Goal: Task Accomplishment & Management: Manage account settings

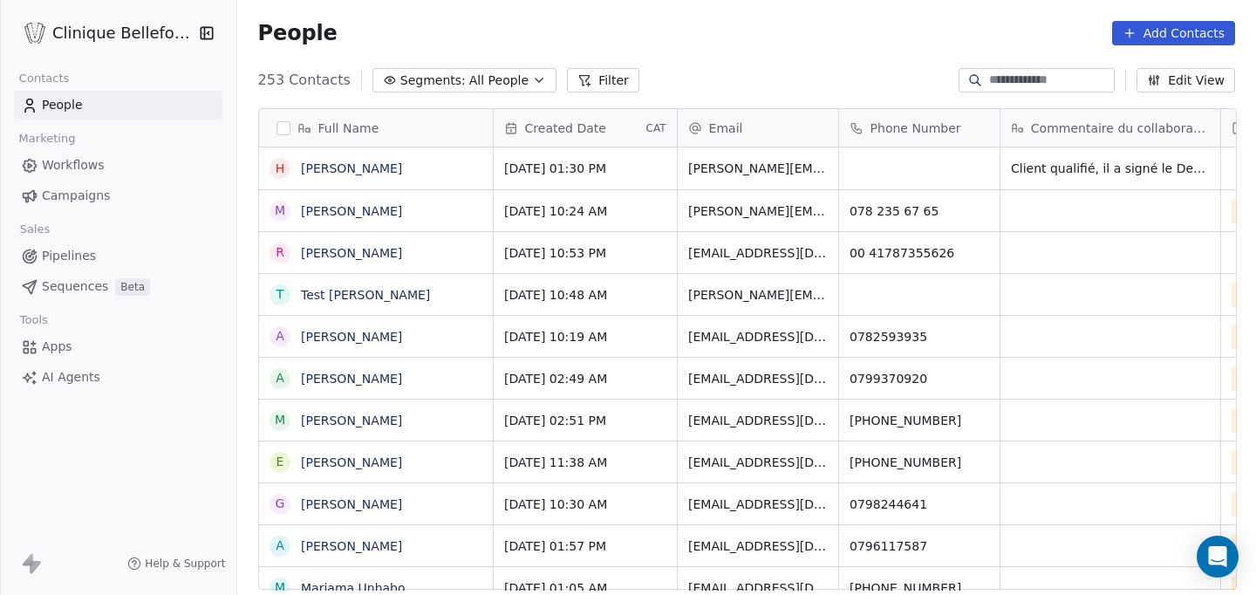
scroll to position [523, 1020]
click at [115, 112] on link "People" at bounding box center [118, 105] width 208 height 29
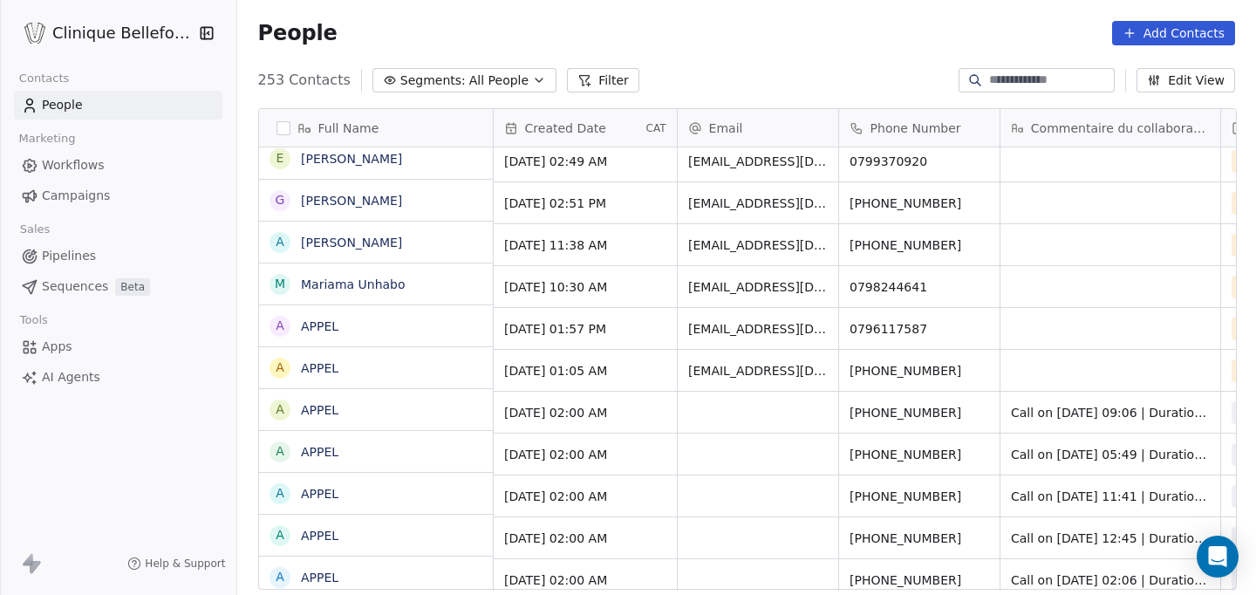
scroll to position [0, 0]
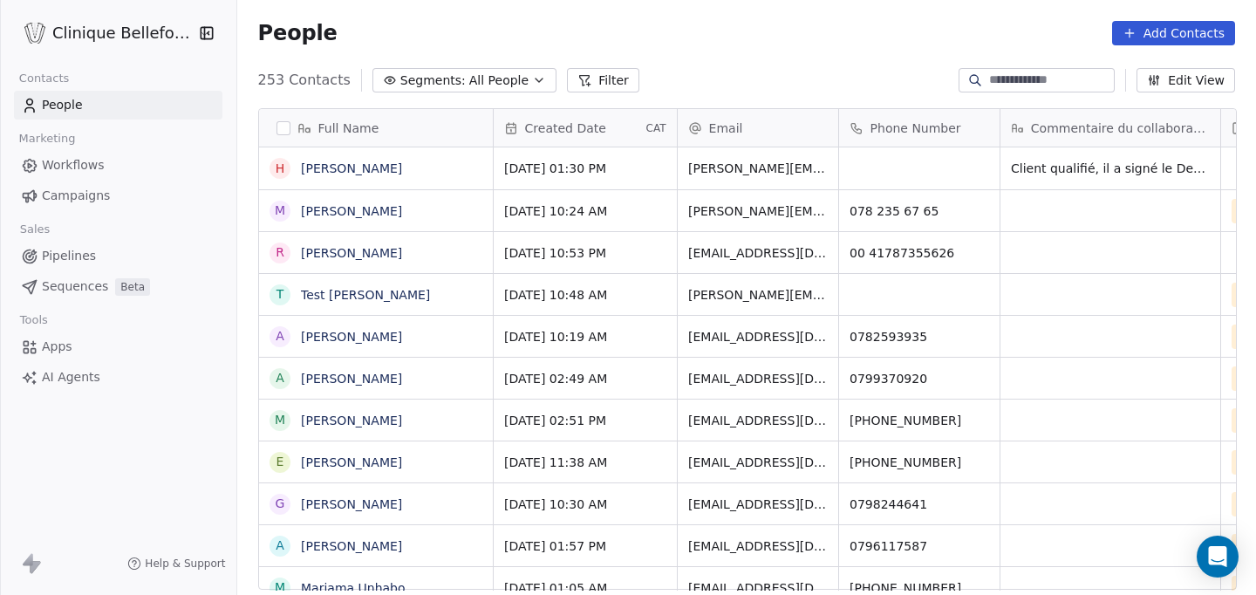
click at [572, 132] on span "Created Date" at bounding box center [565, 127] width 81 height 17
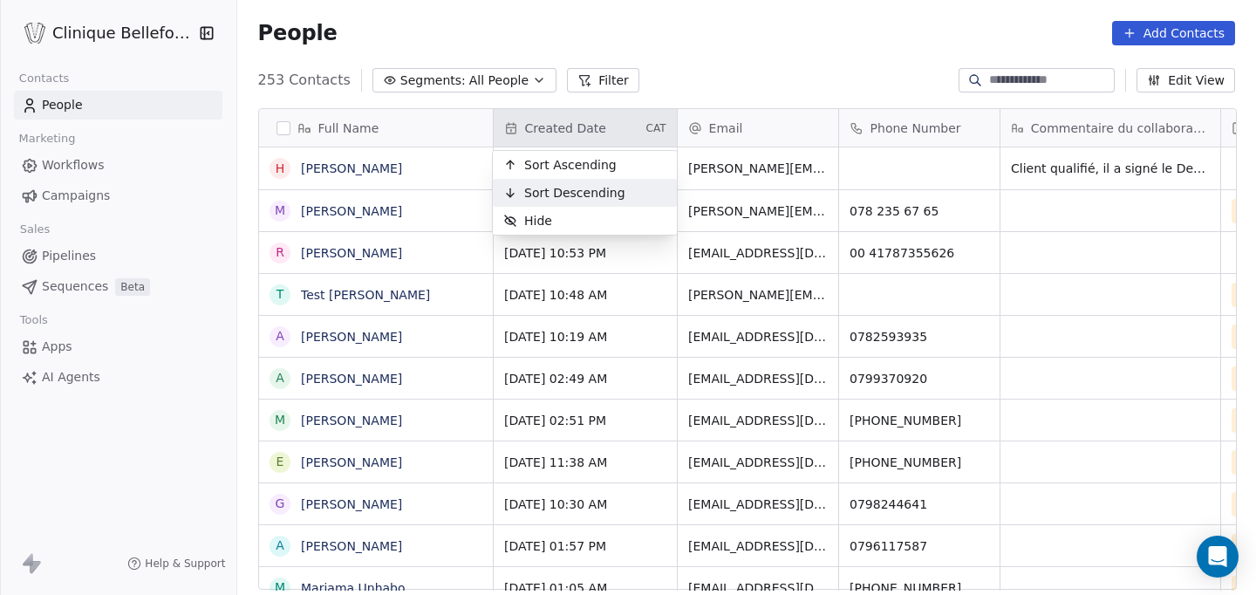
click at [551, 191] on span "Sort Descending" at bounding box center [574, 192] width 101 height 17
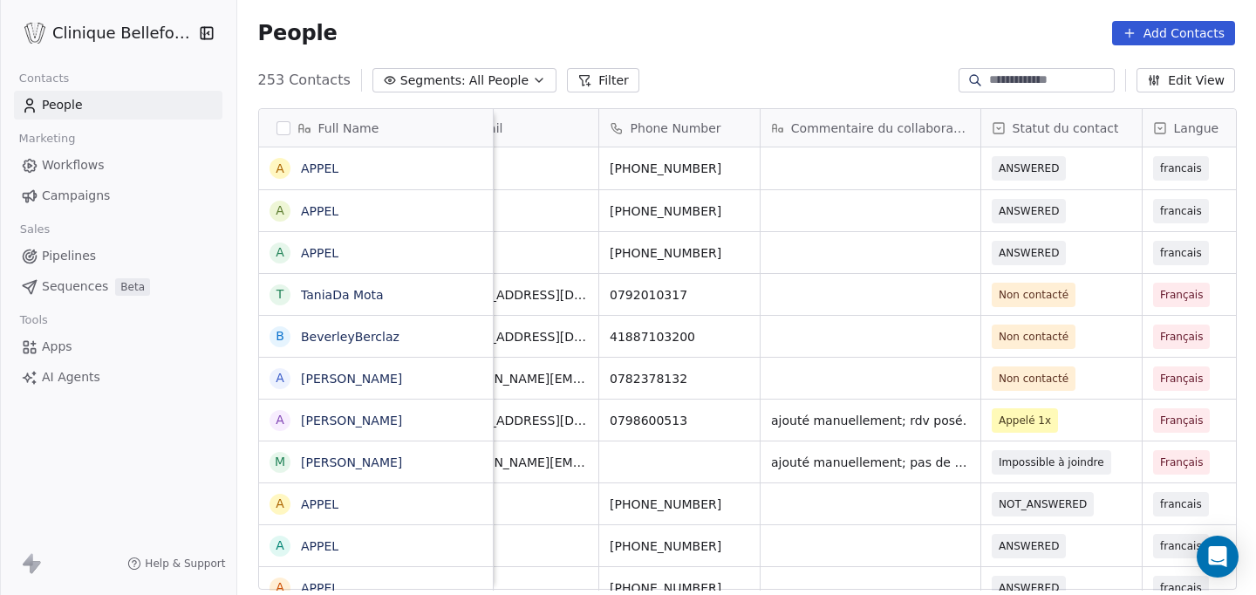
scroll to position [0, 107]
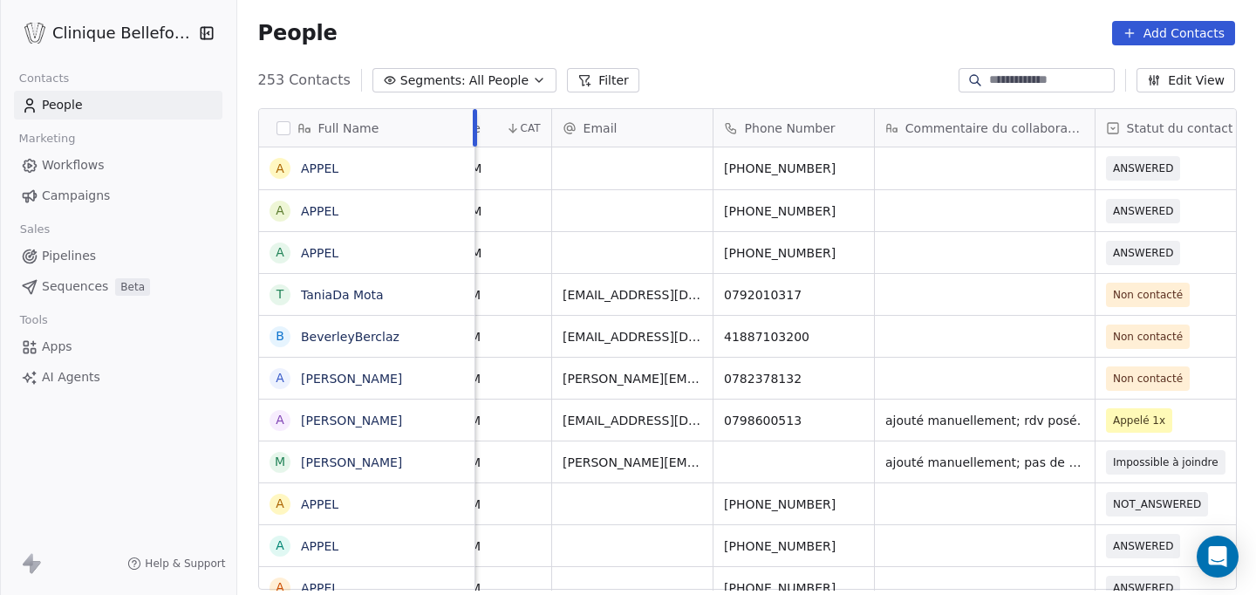
drag, startPoint x: 491, startPoint y: 123, endPoint x: 472, endPoint y: 129, distance: 20.1
click at [473, 129] on div at bounding box center [475, 127] width 4 height 37
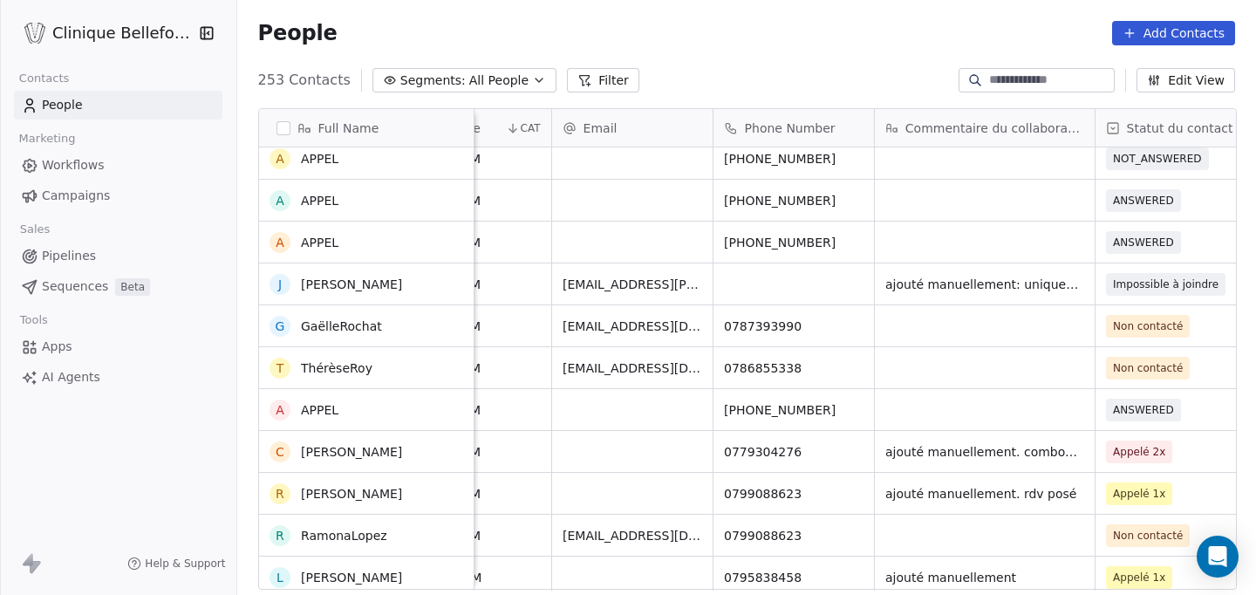
scroll to position [0, 0]
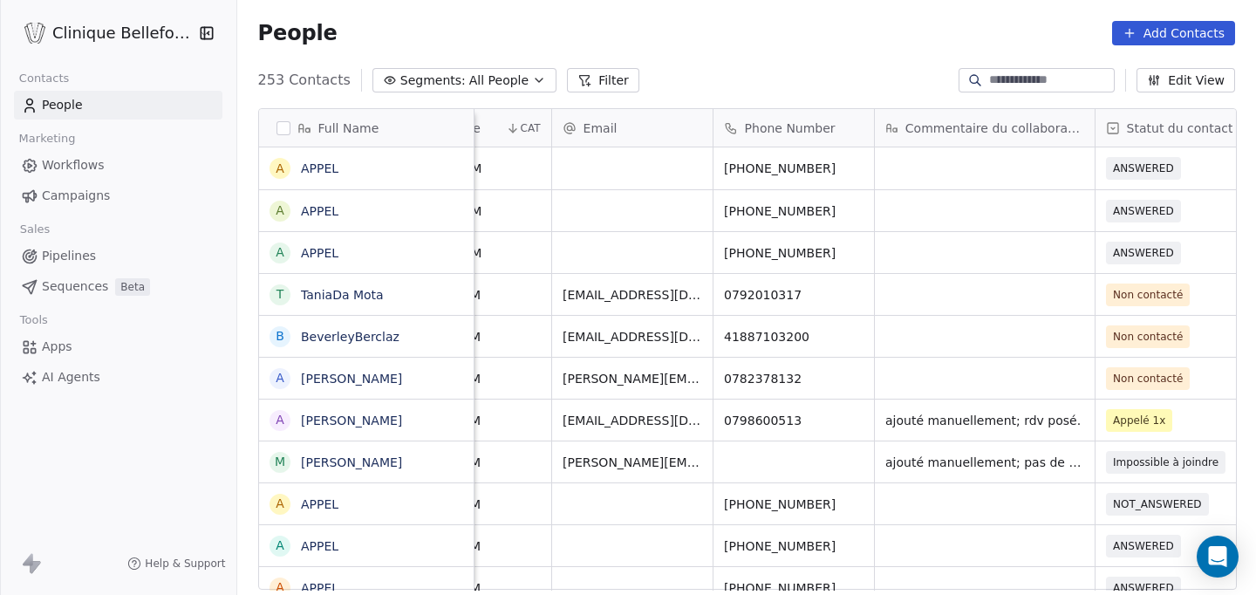
click at [1032, 82] on input at bounding box center [1050, 80] width 122 height 17
type input "*"
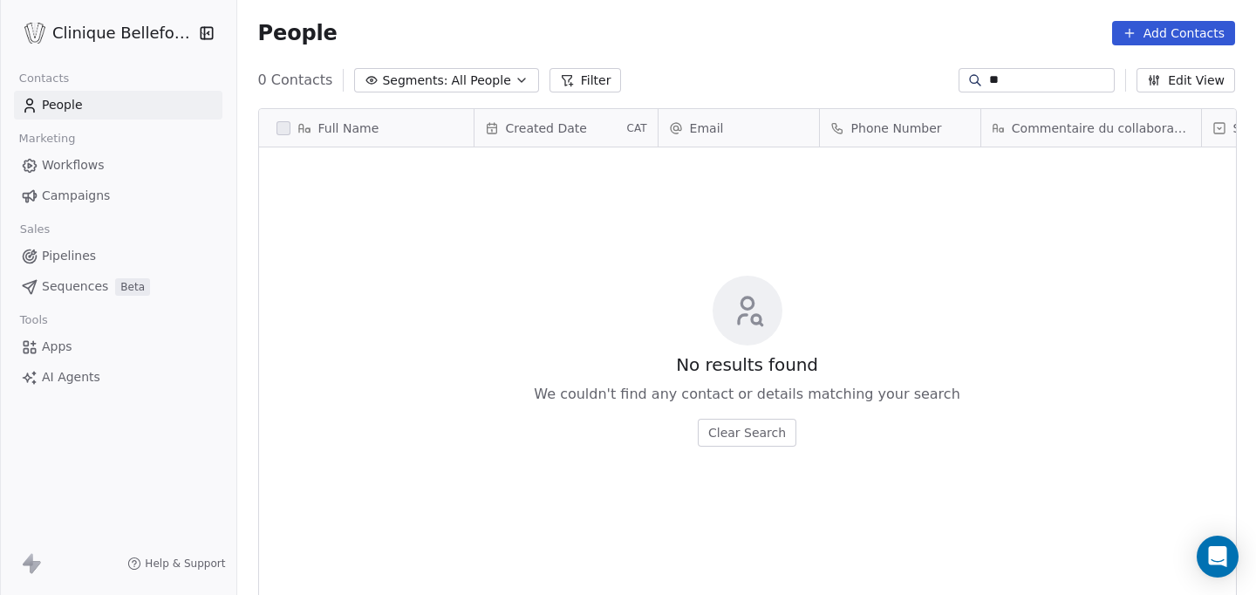
type input "*"
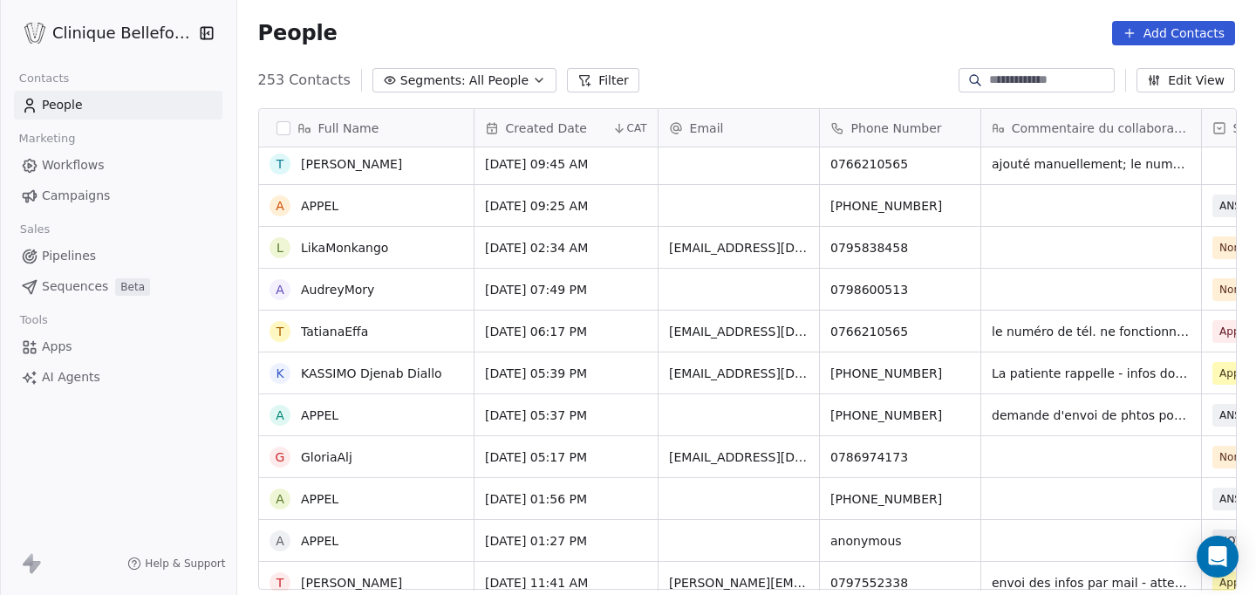
scroll to position [886, 0]
click at [1079, 373] on span "La patiente rappelle - infos données - va réfléchir" at bounding box center [1090, 372] width 199 height 17
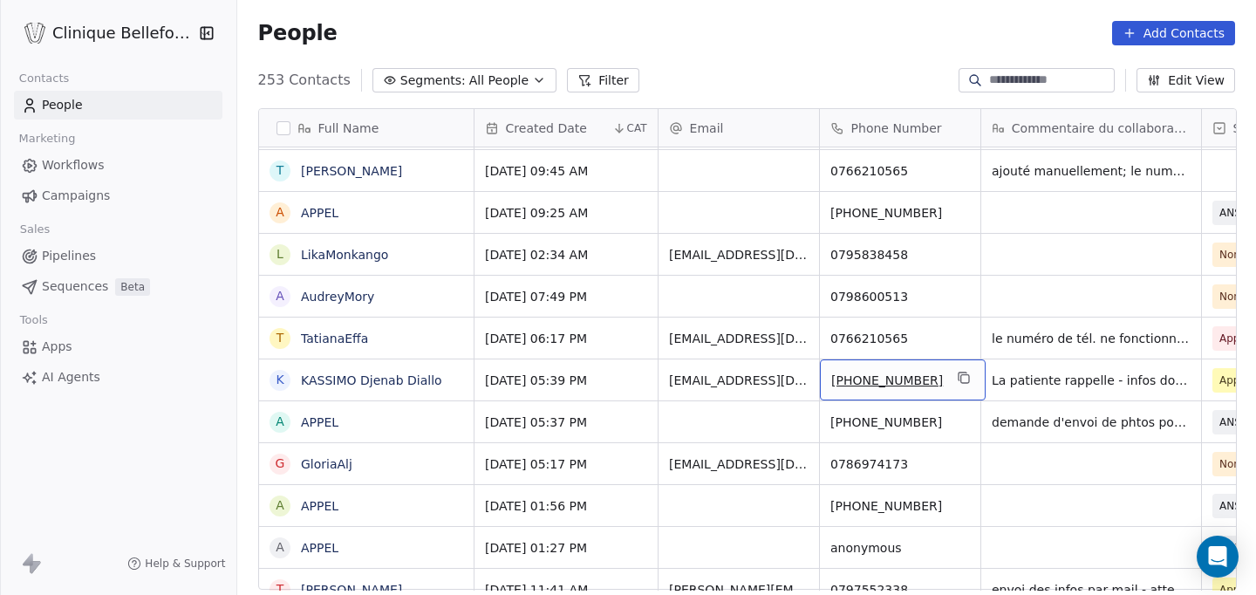
drag, startPoint x: 918, startPoint y: 379, endPoint x: 838, endPoint y: 388, distance: 80.7
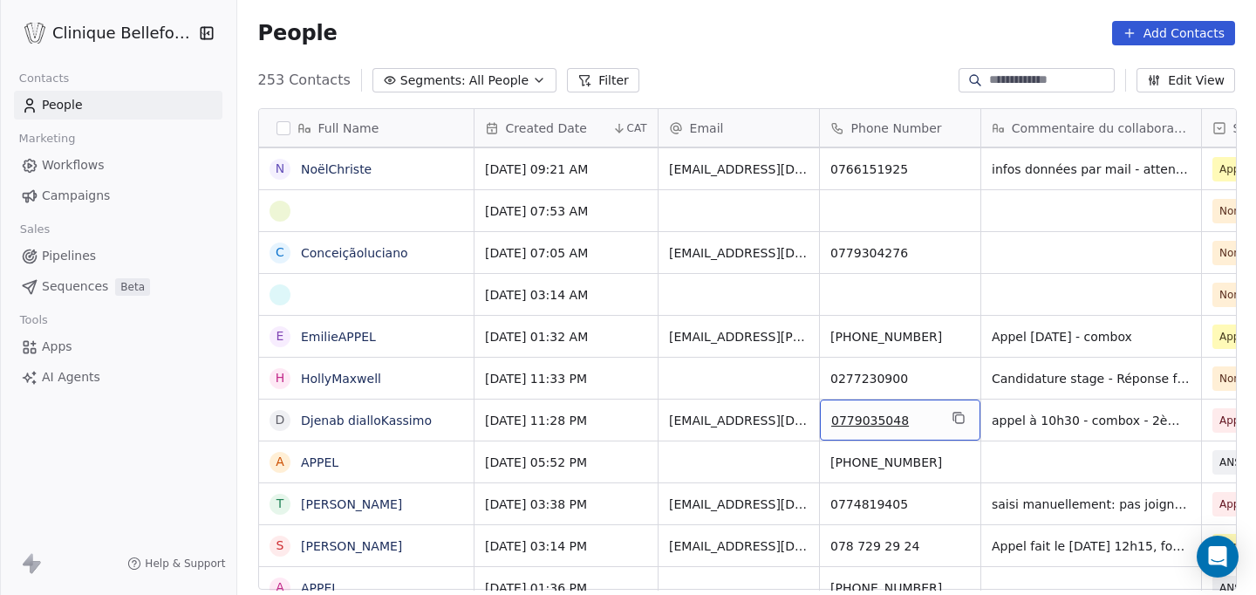
click at [142, 501] on div "Clinique Bellefontaine Contacts People Marketing Workflows Campaigns Sales Pipe…" at bounding box center [118, 297] width 236 height 595
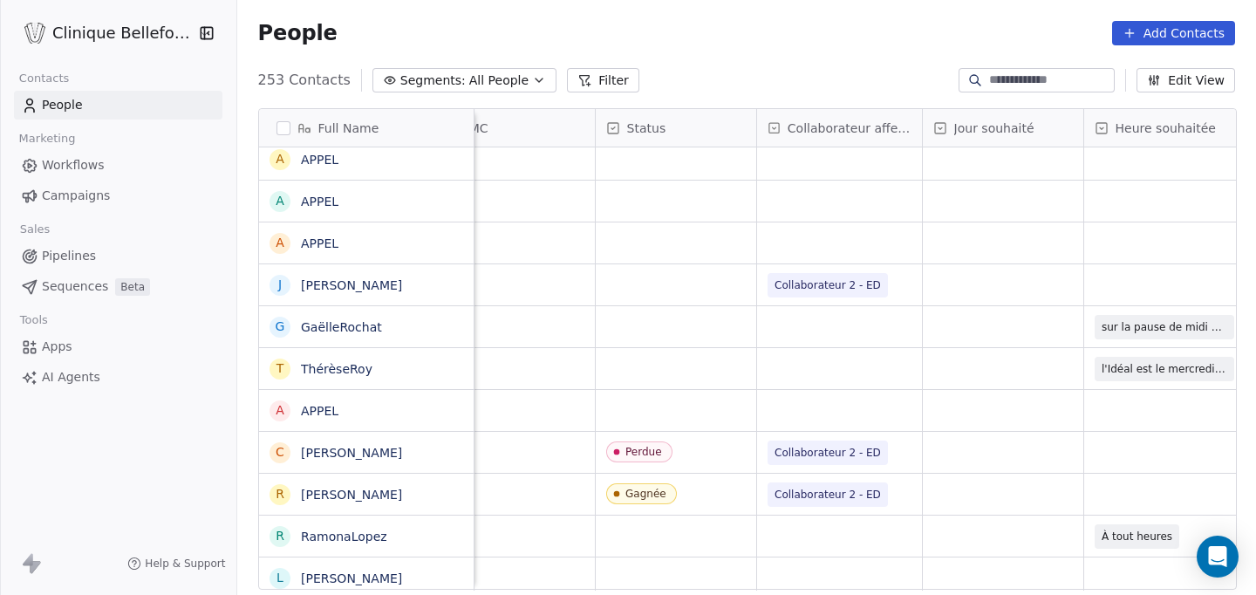
scroll to position [0, 1411]
click at [657, 420] on div "grid" at bounding box center [677, 410] width 160 height 41
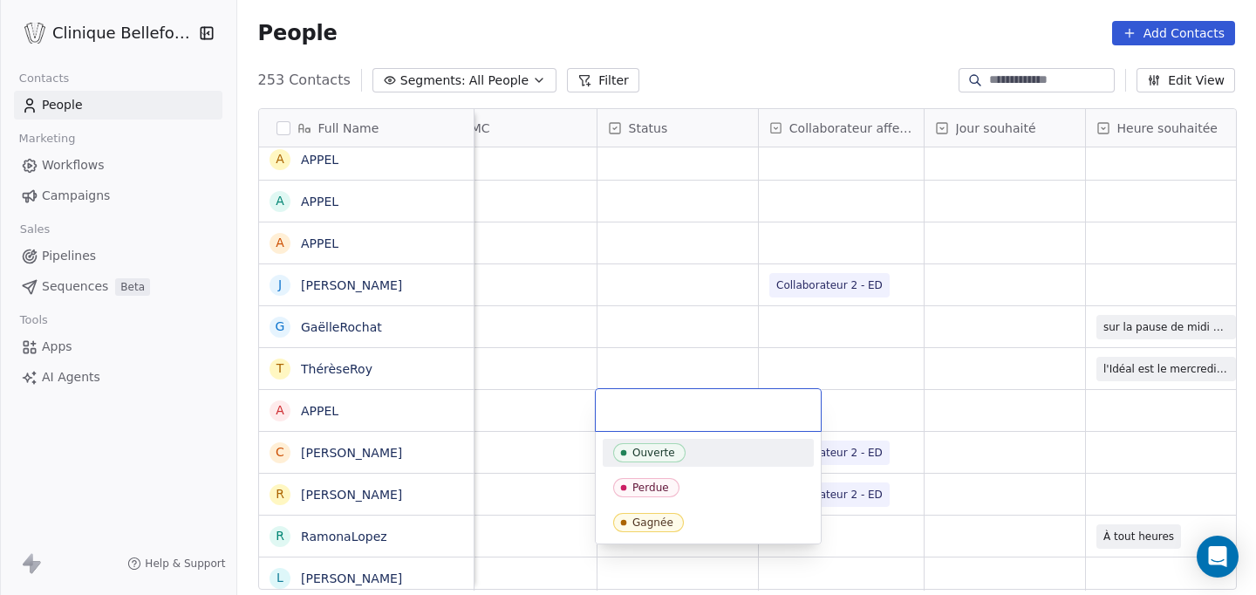
click at [643, 326] on html "Clinique Bellefontaine Contacts People Marketing Workflows Campaigns Sales Pipe…" at bounding box center [628, 297] width 1256 height 595
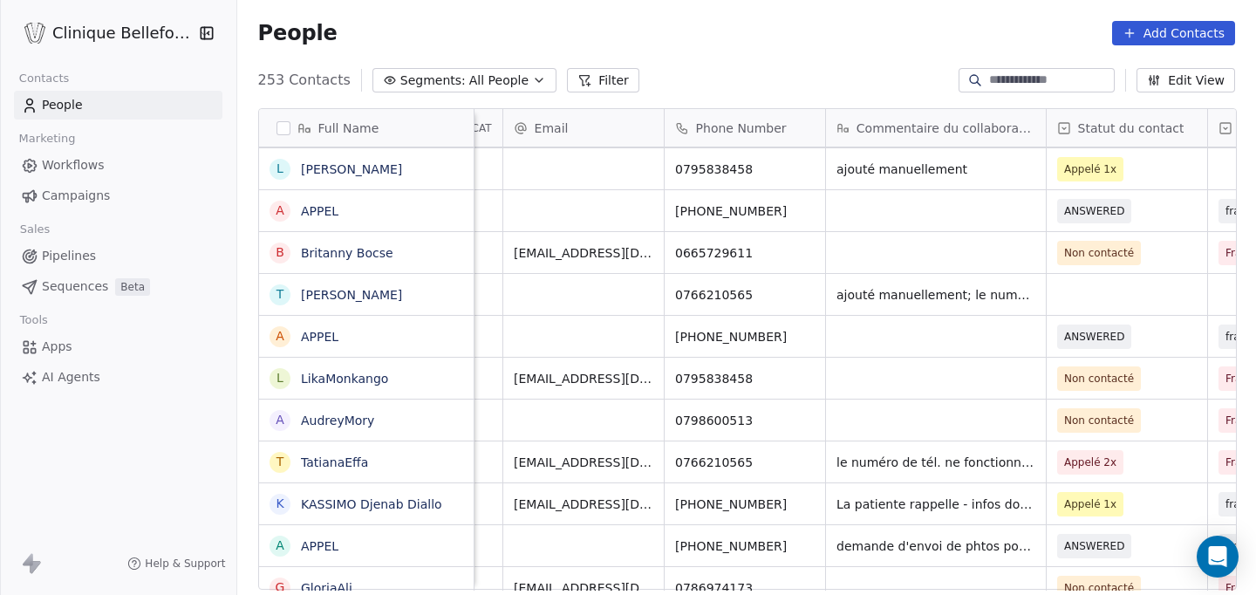
scroll to position [0, 89]
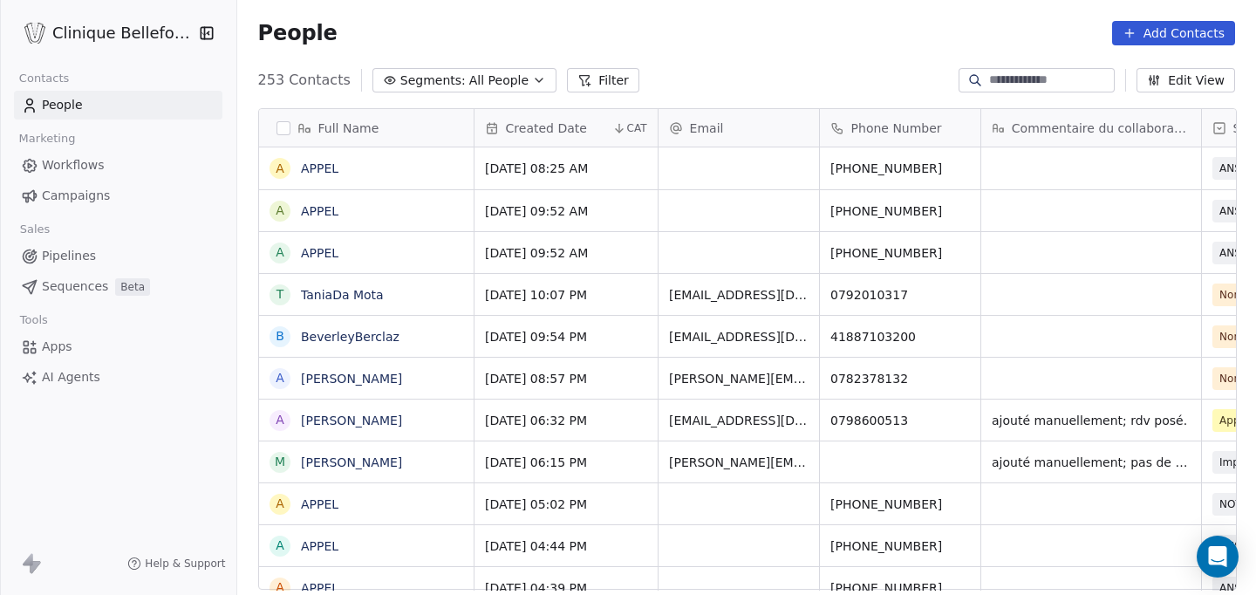
click at [1032, 336] on div "grid" at bounding box center [1091, 336] width 220 height 41
click at [1011, 333] on div "grid" at bounding box center [1091, 336] width 220 height 41
click at [1011, 344] on div "grid" at bounding box center [1091, 336] width 220 height 41
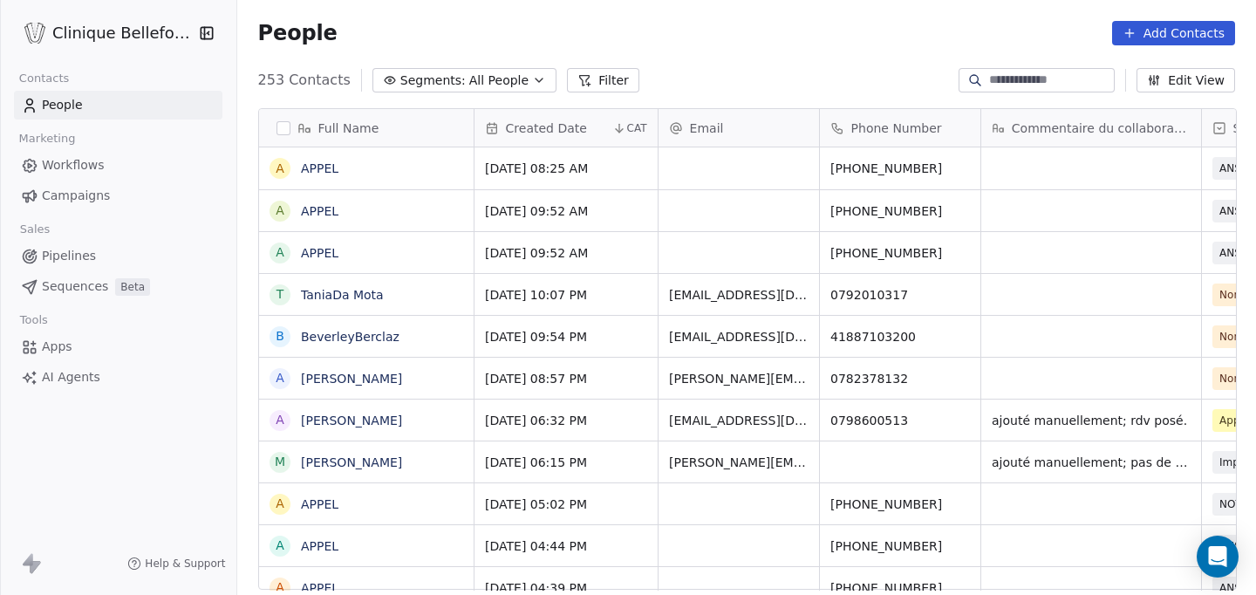
click at [1027, 343] on div "grid" at bounding box center [1091, 336] width 220 height 41
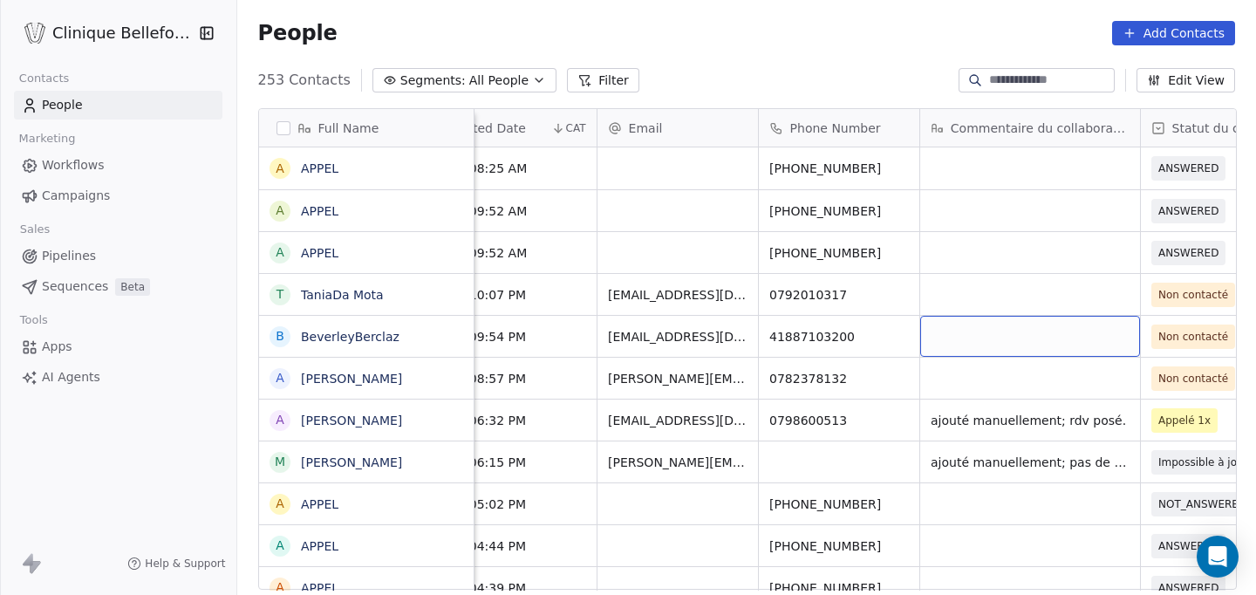
click at [994, 341] on div "grid" at bounding box center [1030, 336] width 220 height 41
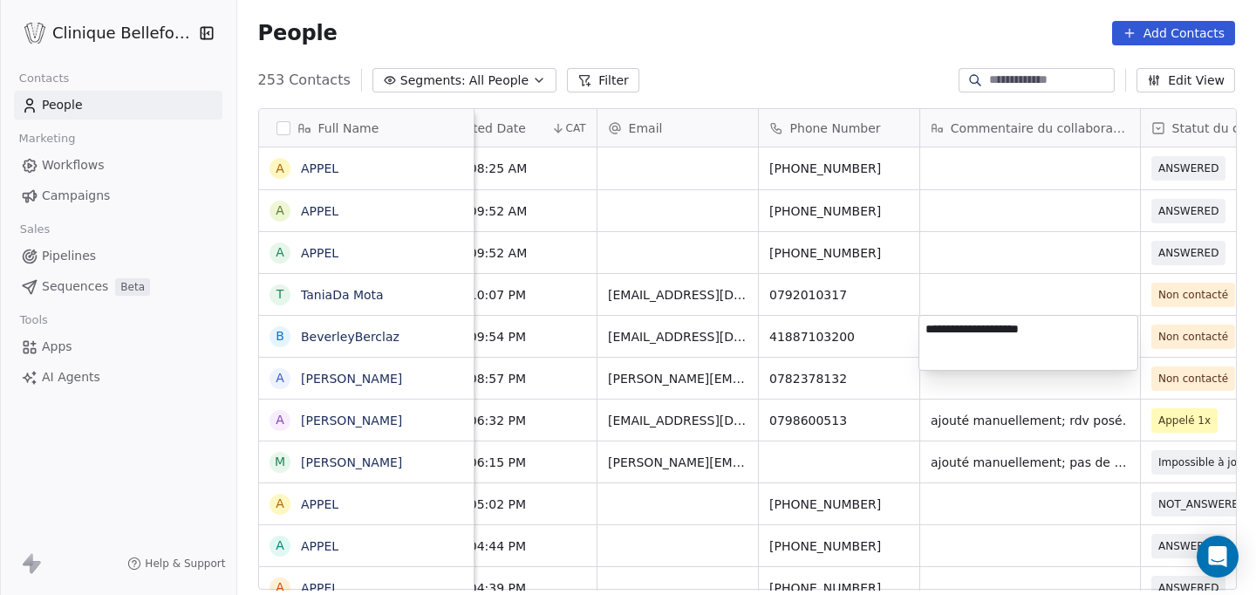
click at [988, 330] on textarea "**********" at bounding box center [1028, 343] width 218 height 54
click at [1056, 328] on textarea "**********" at bounding box center [1028, 343] width 218 height 54
type textarea "**********"
click at [1173, 348] on html "Clinique Bellefontaine Contacts People Marketing Workflows Campaigns Sales Pipe…" at bounding box center [628, 297] width 1256 height 595
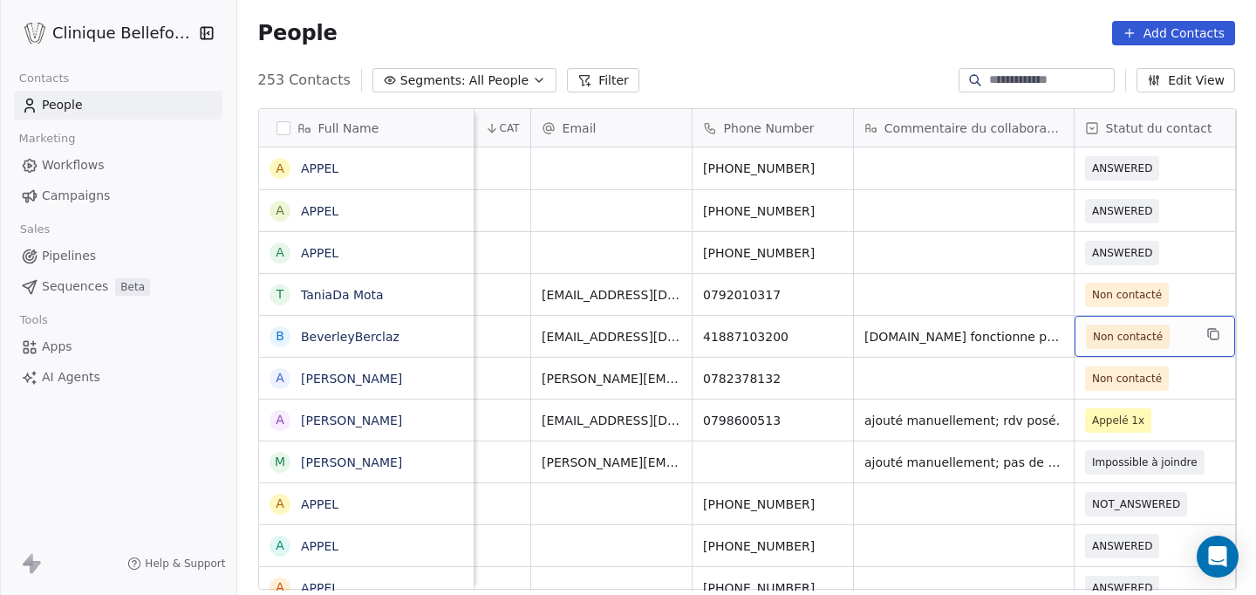
click at [1173, 344] on span "Non contacté" at bounding box center [1139, 336] width 106 height 24
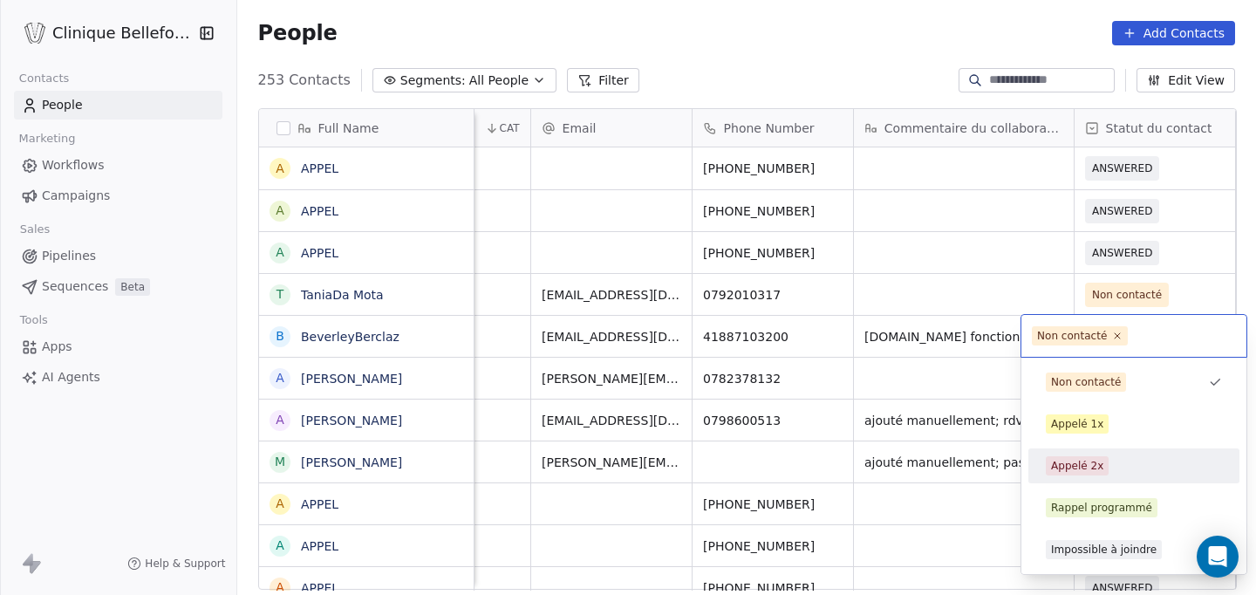
click at [1082, 467] on div "Appelé 2x" at bounding box center [1077, 466] width 52 height 16
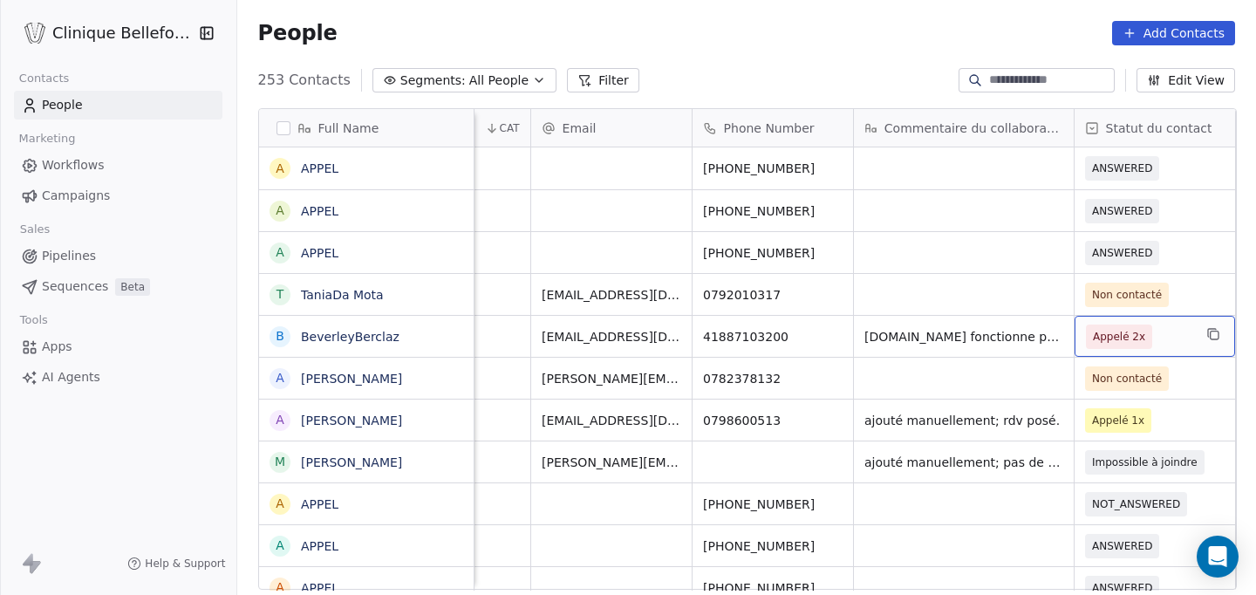
click at [1129, 339] on span "Appelé 2x" at bounding box center [1119, 336] width 52 height 17
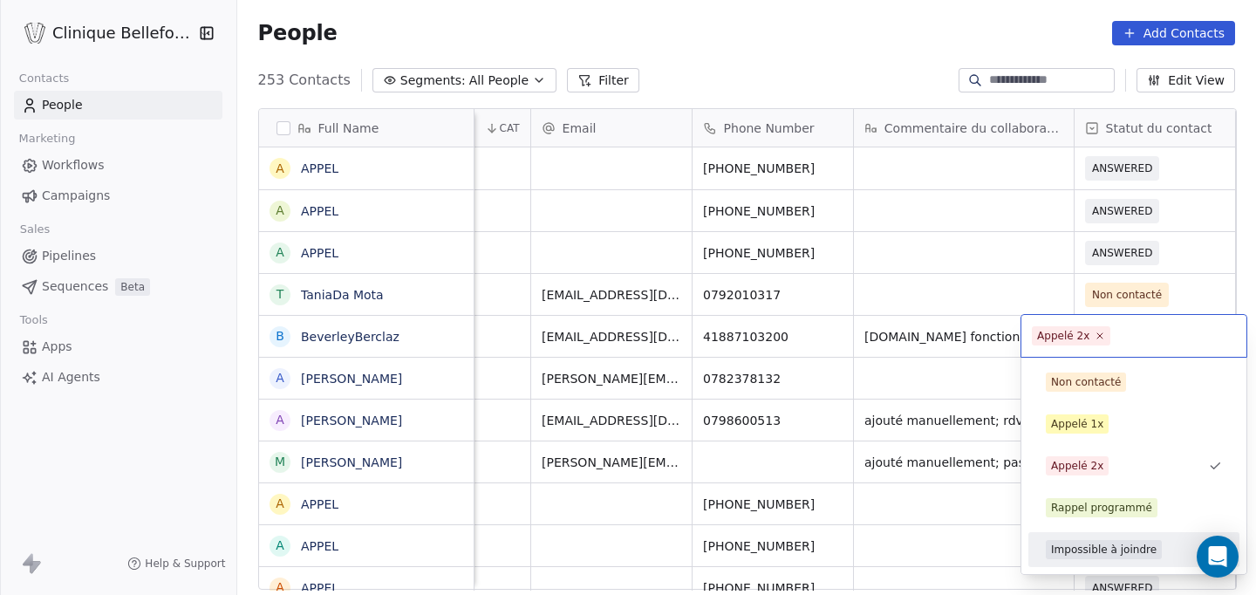
click at [1095, 554] on div "Impossible à joindre" at bounding box center [1104, 550] width 106 height 16
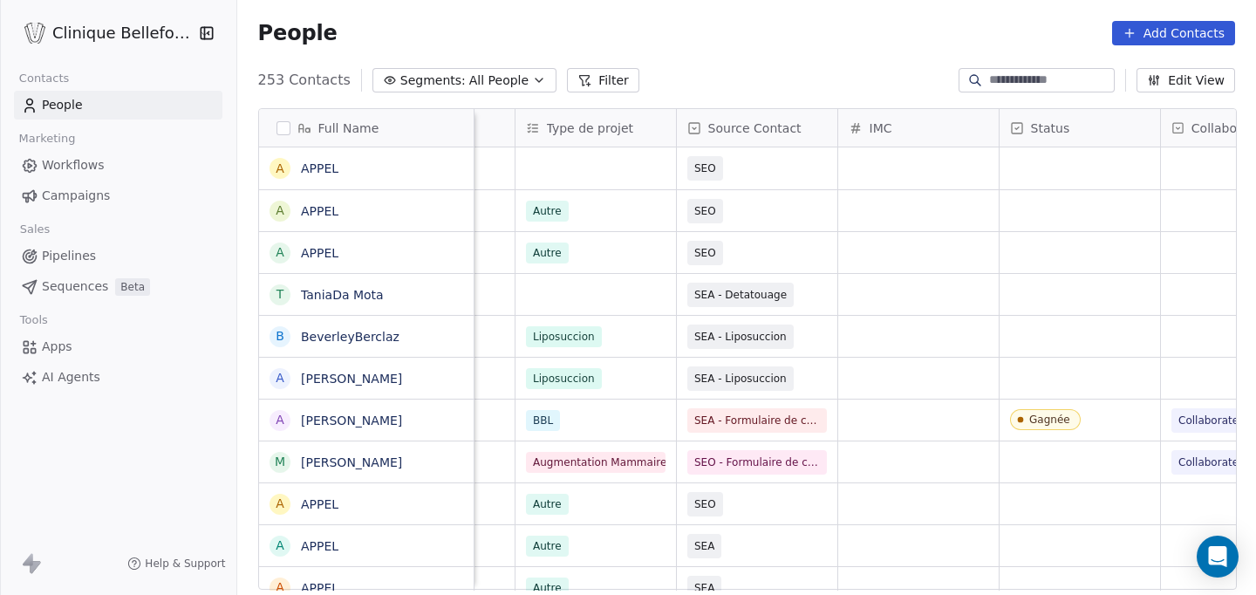
scroll to position [0, 1066]
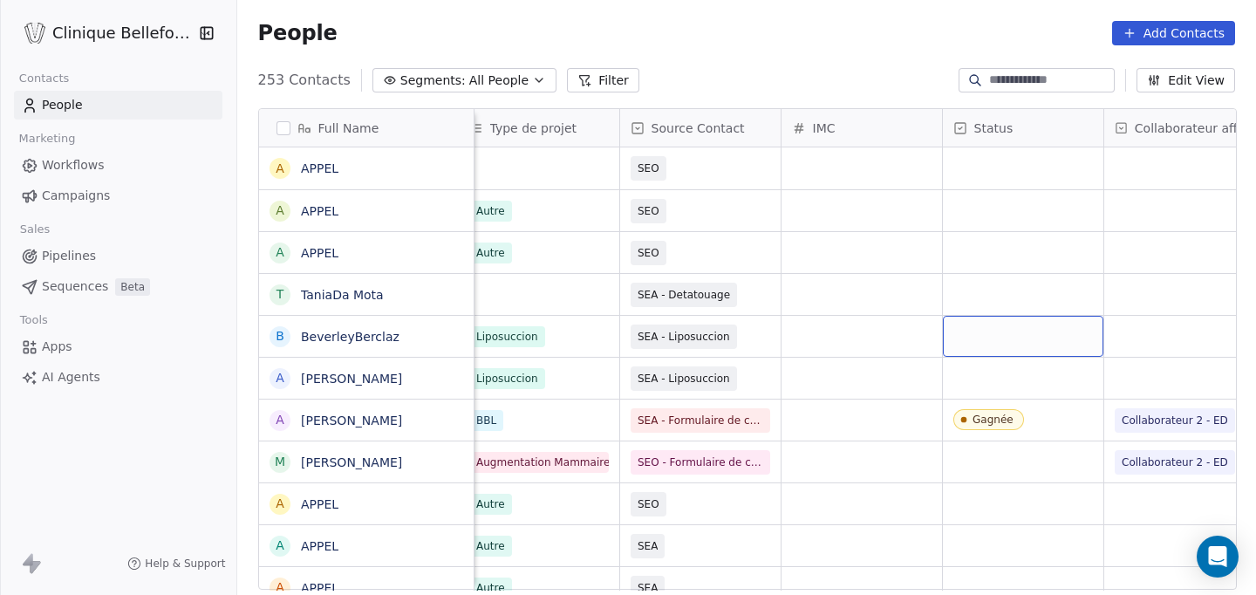
click at [1060, 337] on div "grid" at bounding box center [1023, 336] width 160 height 41
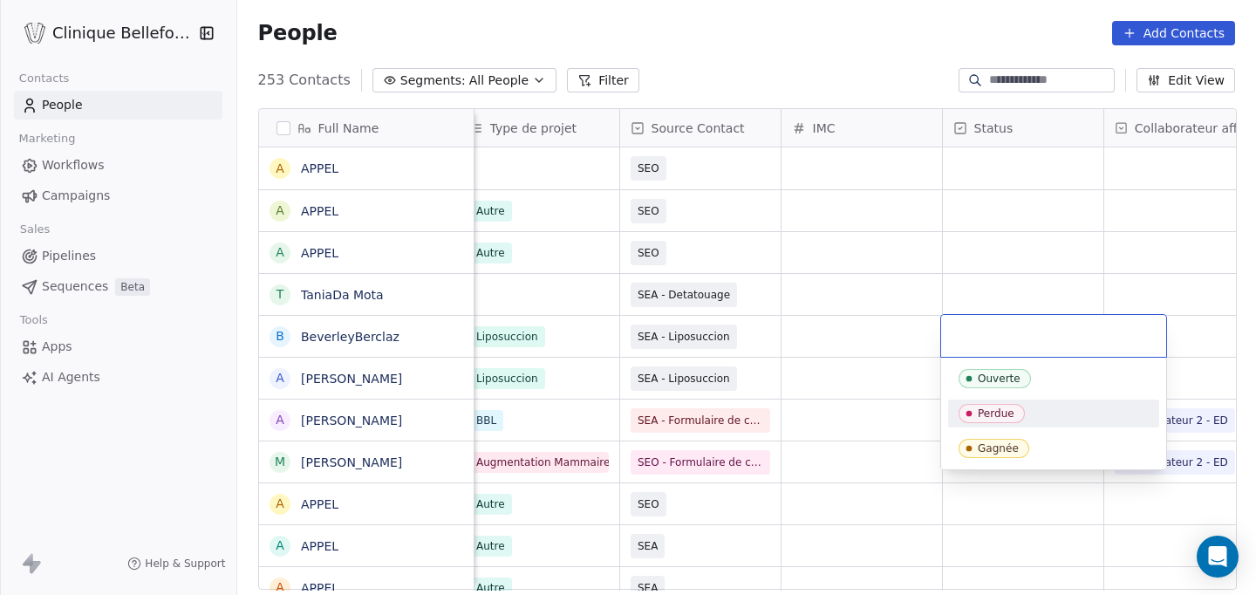
click at [997, 418] on div "Perdue" at bounding box center [996, 413] width 37 height 12
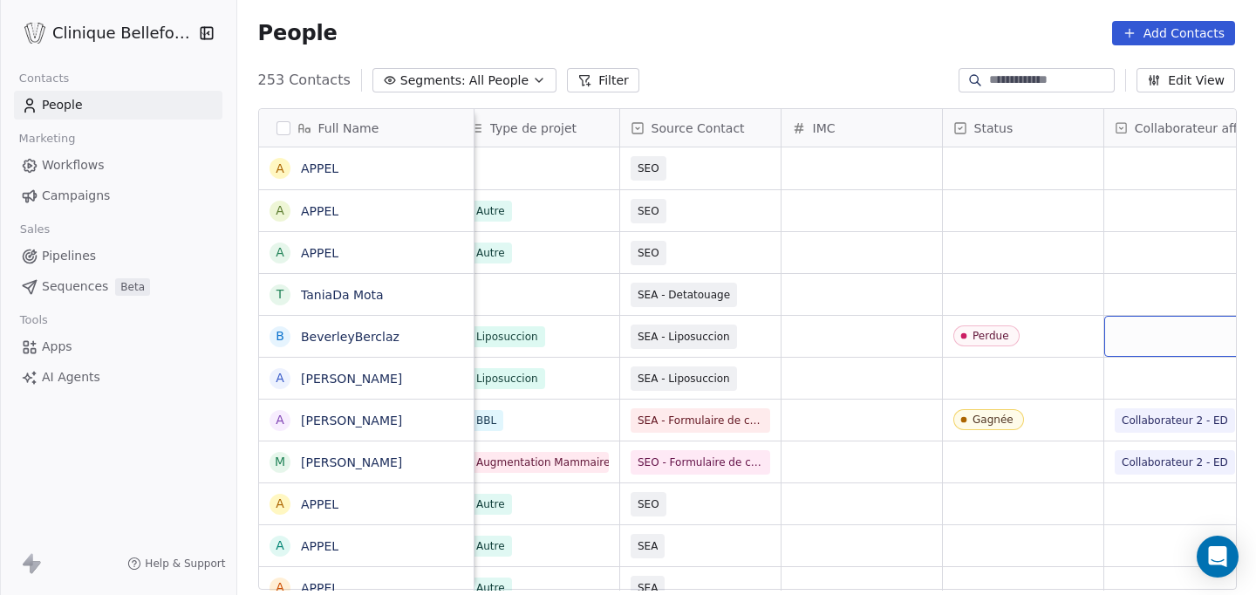
scroll to position [0, 1100]
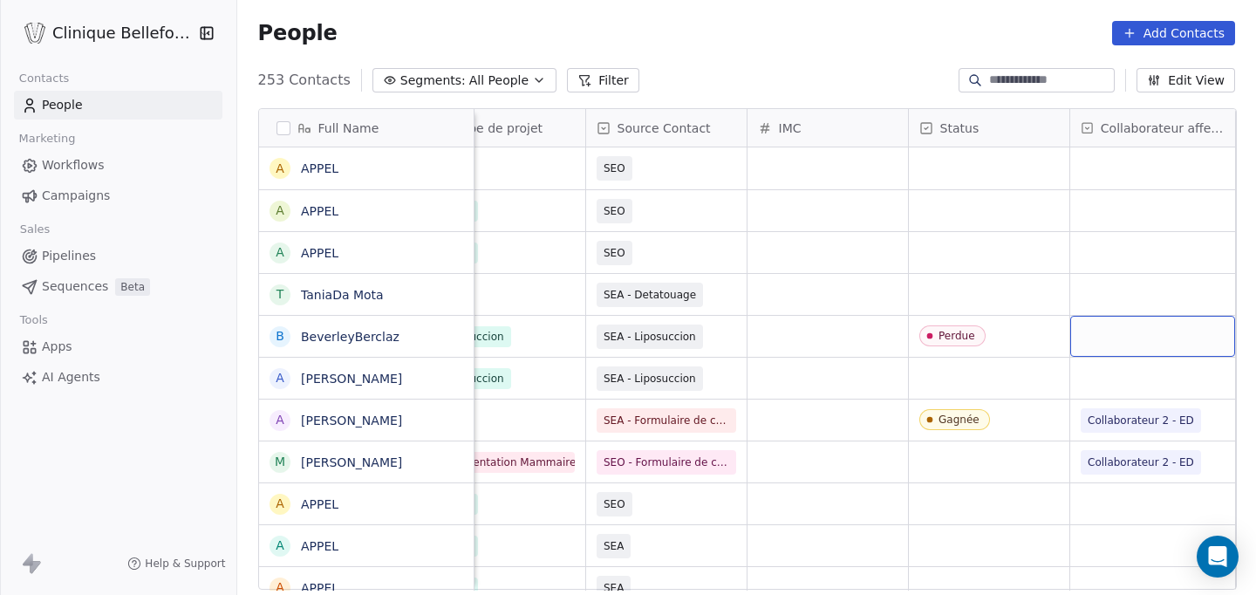
click at [1189, 331] on div "grid" at bounding box center [1152, 336] width 165 height 41
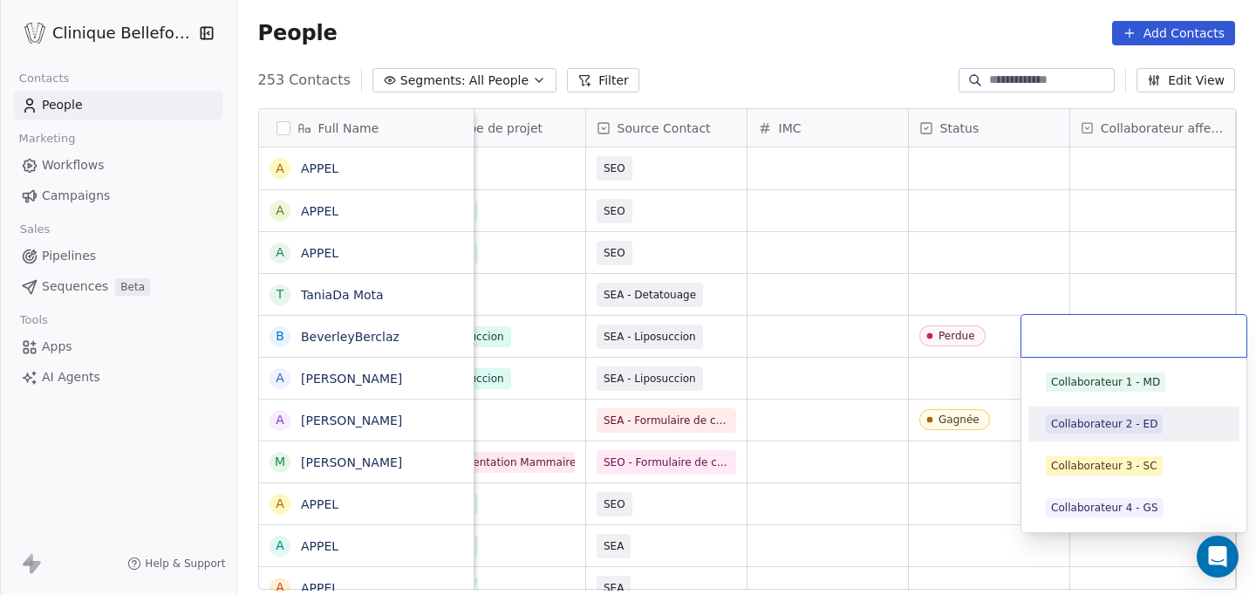
click at [1109, 426] on div "Collaborateur 2 - ED" at bounding box center [1104, 424] width 106 height 16
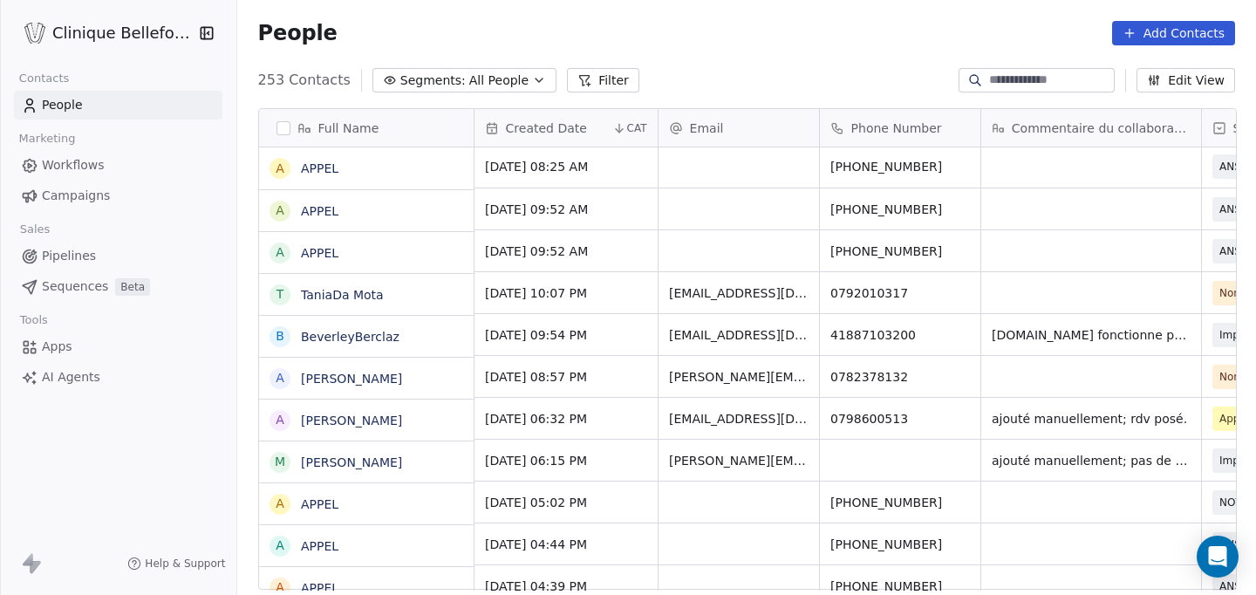
scroll to position [2, 0]
click at [1030, 367] on div "grid" at bounding box center [1091, 376] width 220 height 41
type textarea "**********"
click at [1087, 441] on html "Clinique Bellefontaine Contacts People Marketing Workflows Campaigns Sales Pipe…" at bounding box center [628, 297] width 1256 height 595
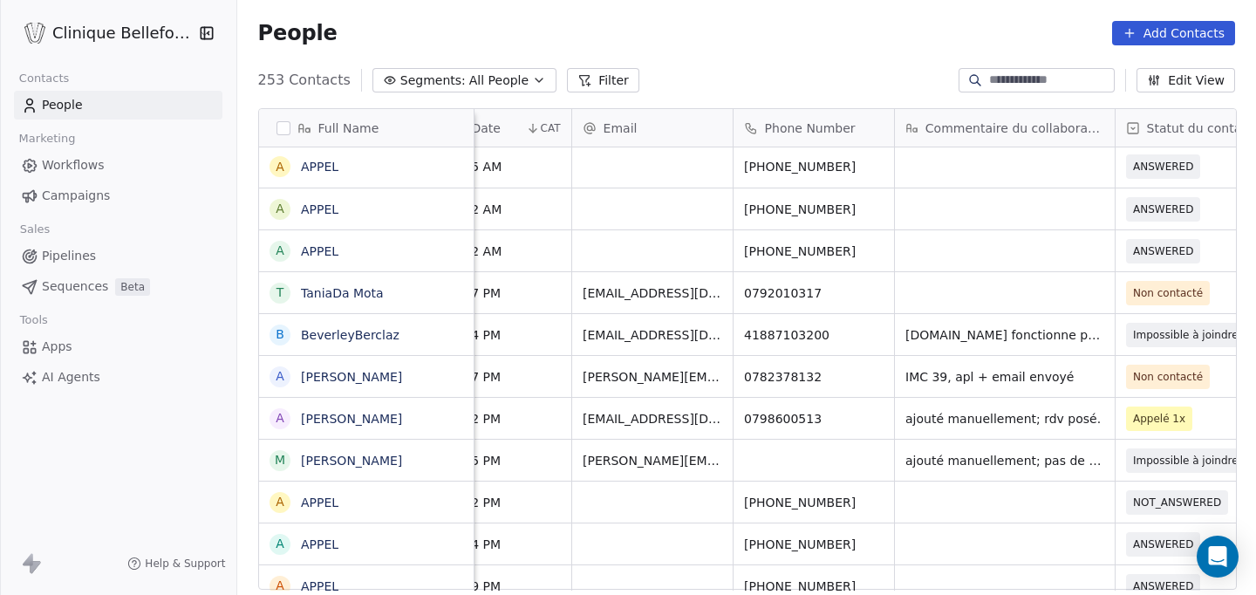
scroll to position [0, 127]
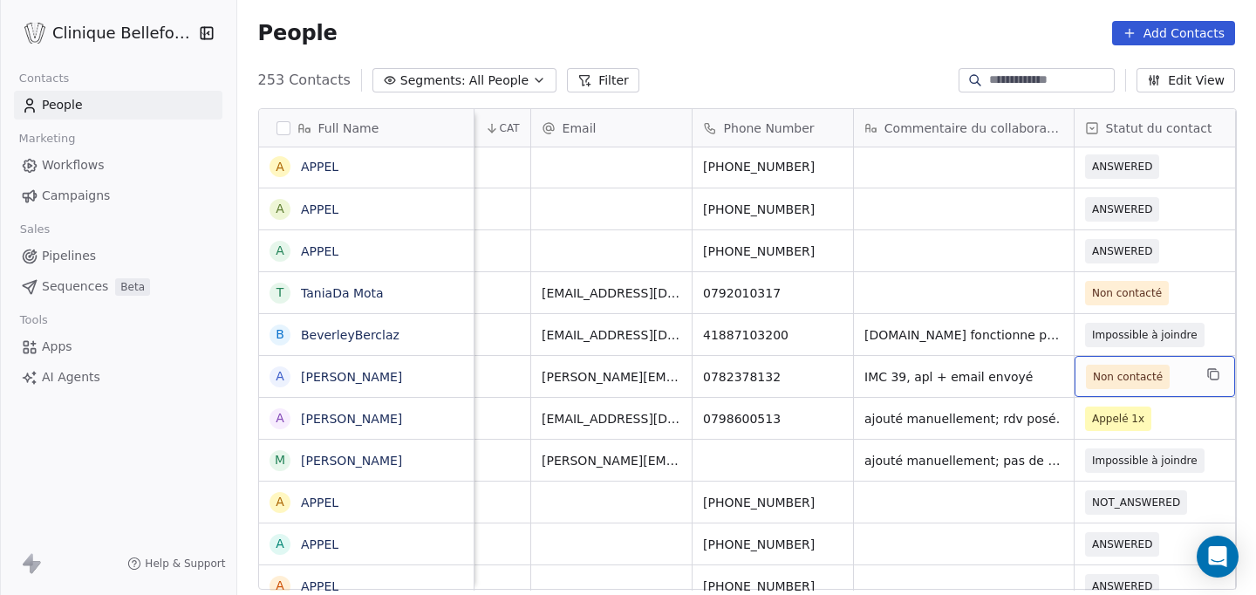
click at [1178, 376] on span "Non contacté" at bounding box center [1139, 377] width 106 height 24
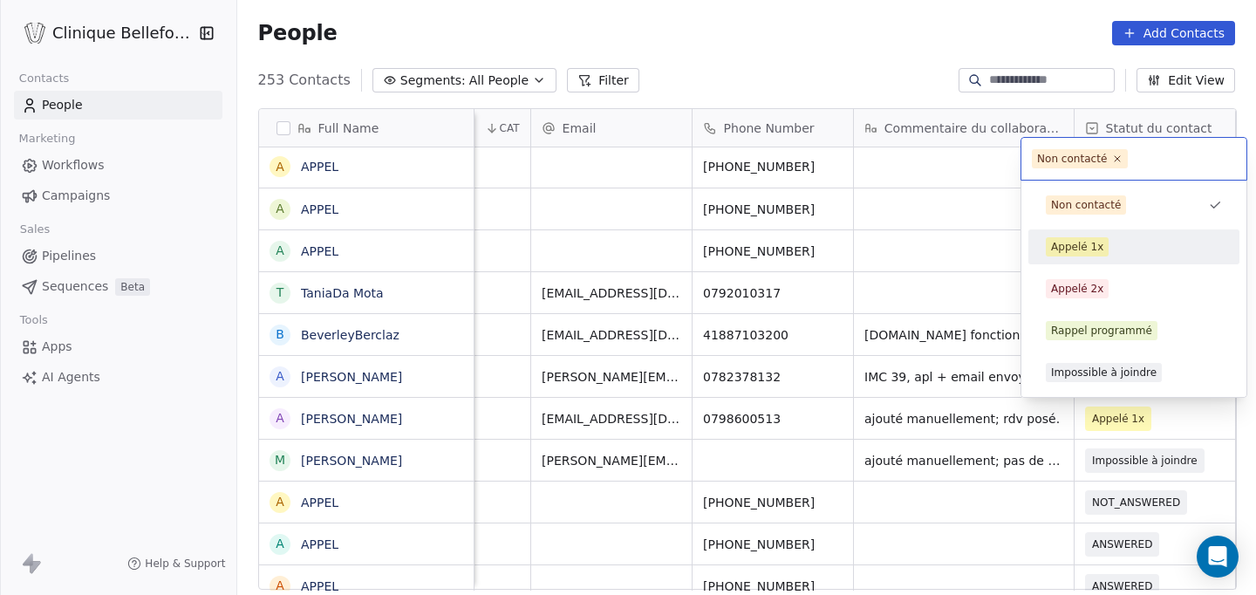
click at [1084, 242] on div "Appelé 1x" at bounding box center [1077, 247] width 52 height 16
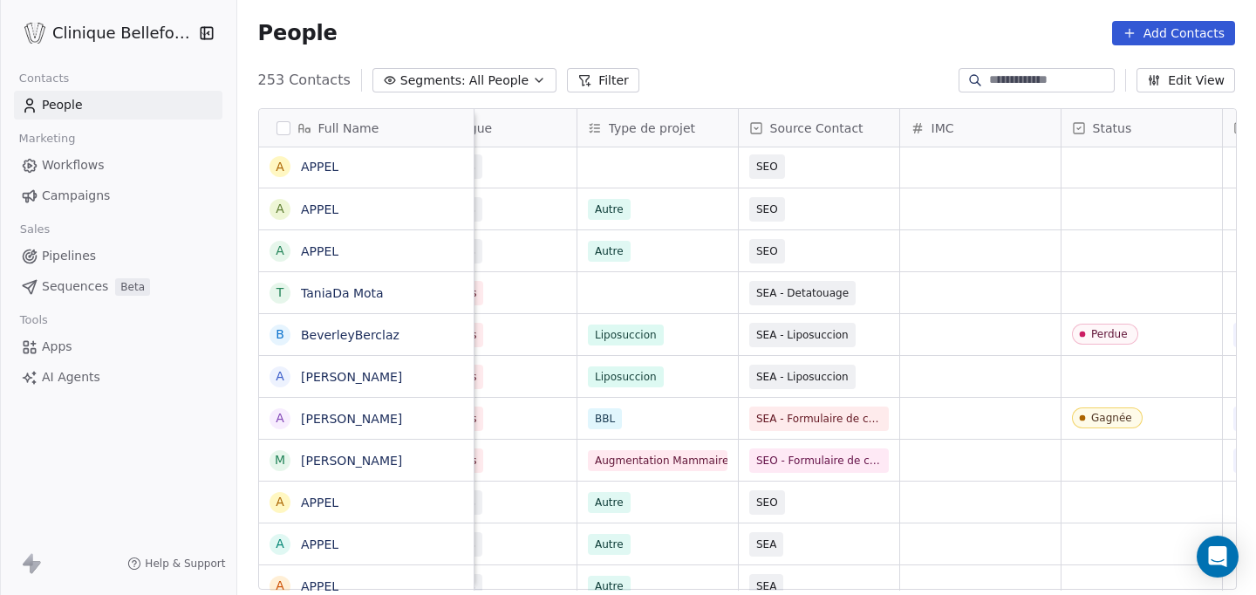
scroll to position [0, 948]
click at [940, 378] on div "grid" at bounding box center [979, 376] width 160 height 41
type input "**"
click at [1134, 367] on html "Clinique Bellefontaine Contacts People Marketing Workflows Campaigns Sales Pipe…" at bounding box center [628, 297] width 1256 height 595
click at [1134, 367] on div "grid" at bounding box center [1140, 376] width 160 height 41
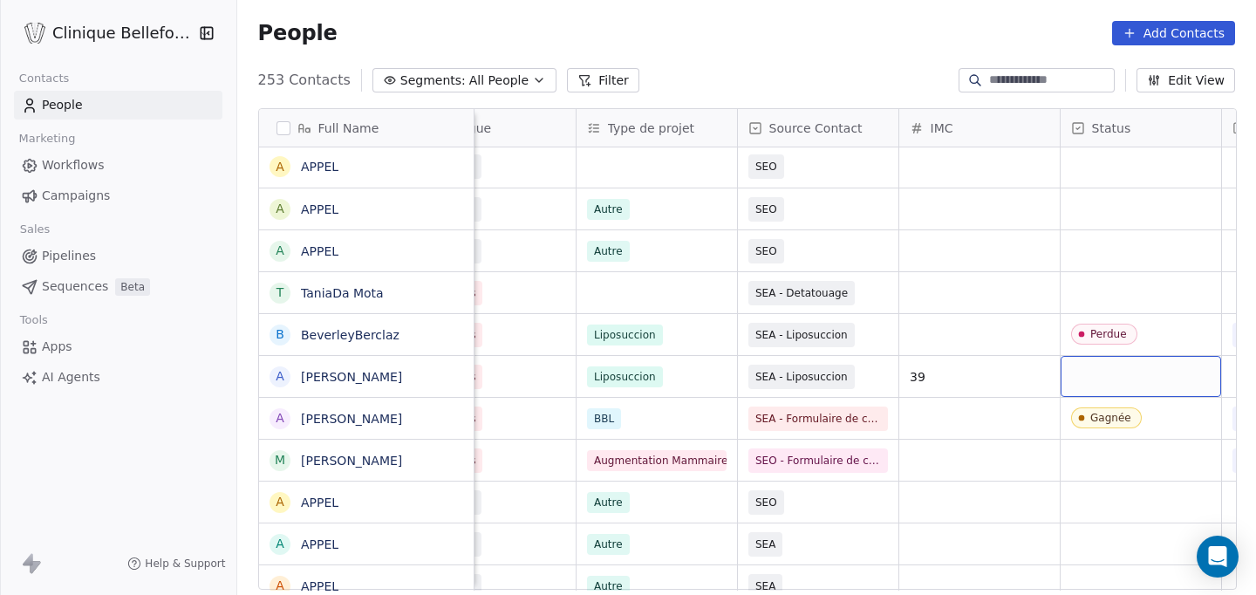
click at [1134, 367] on div "grid" at bounding box center [1140, 376] width 160 height 41
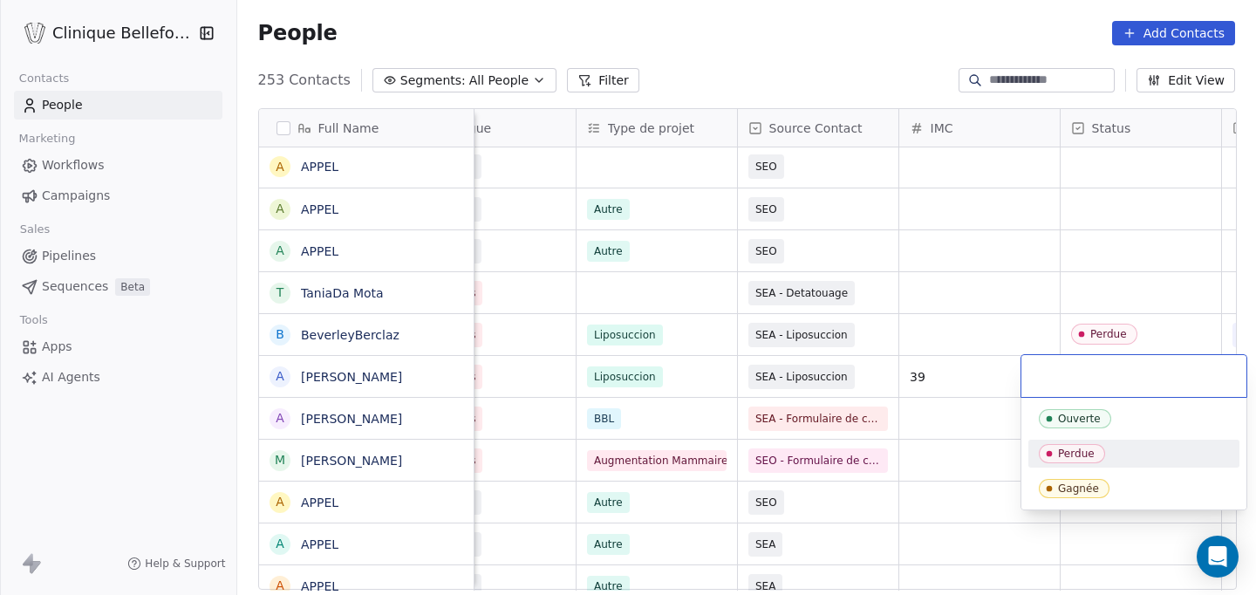
click at [1072, 456] on div "Perdue" at bounding box center [1076, 453] width 37 height 12
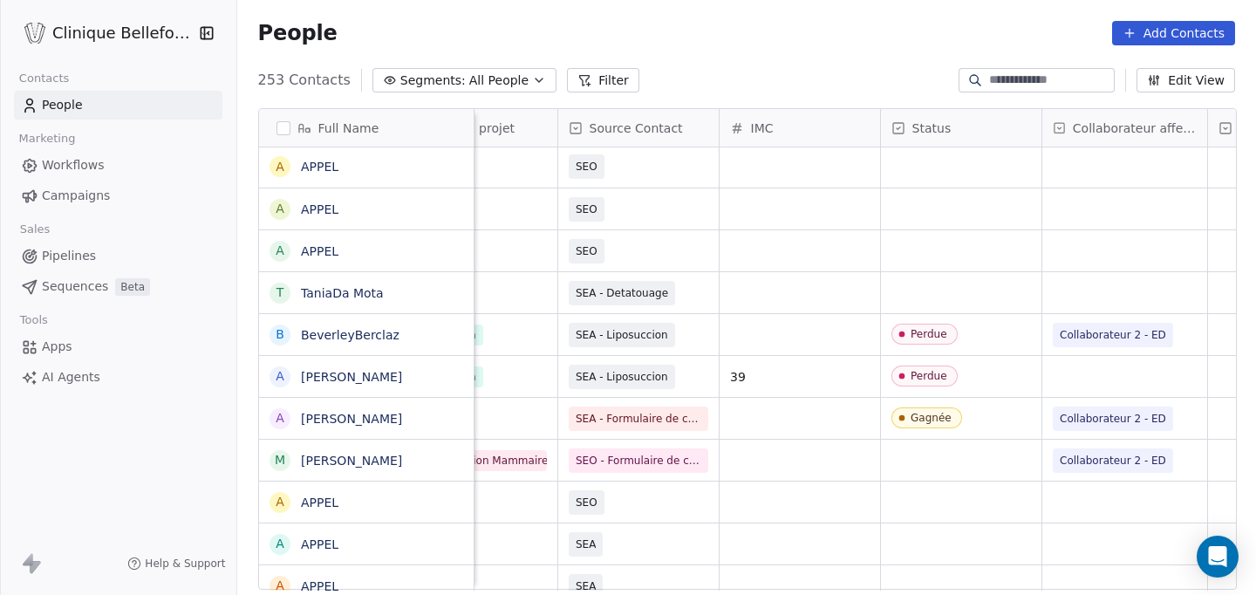
scroll to position [0, 1129]
click at [1105, 363] on div "grid" at bounding box center [1122, 376] width 165 height 41
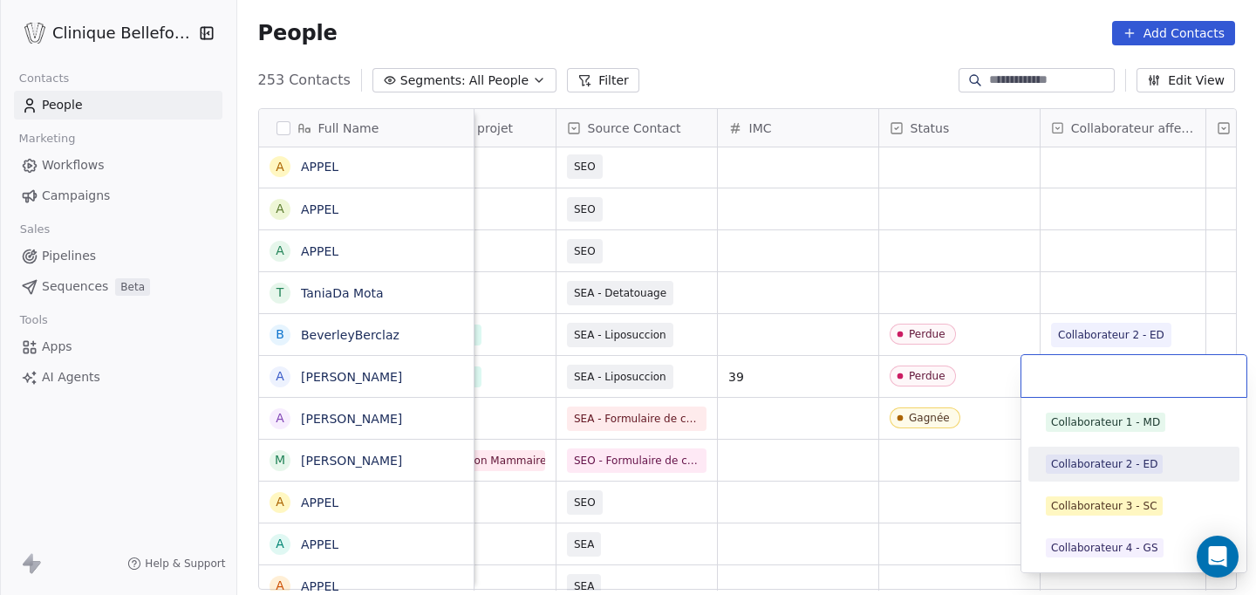
click at [1101, 470] on div "Collaborateur 2 - ED" at bounding box center [1104, 464] width 106 height 16
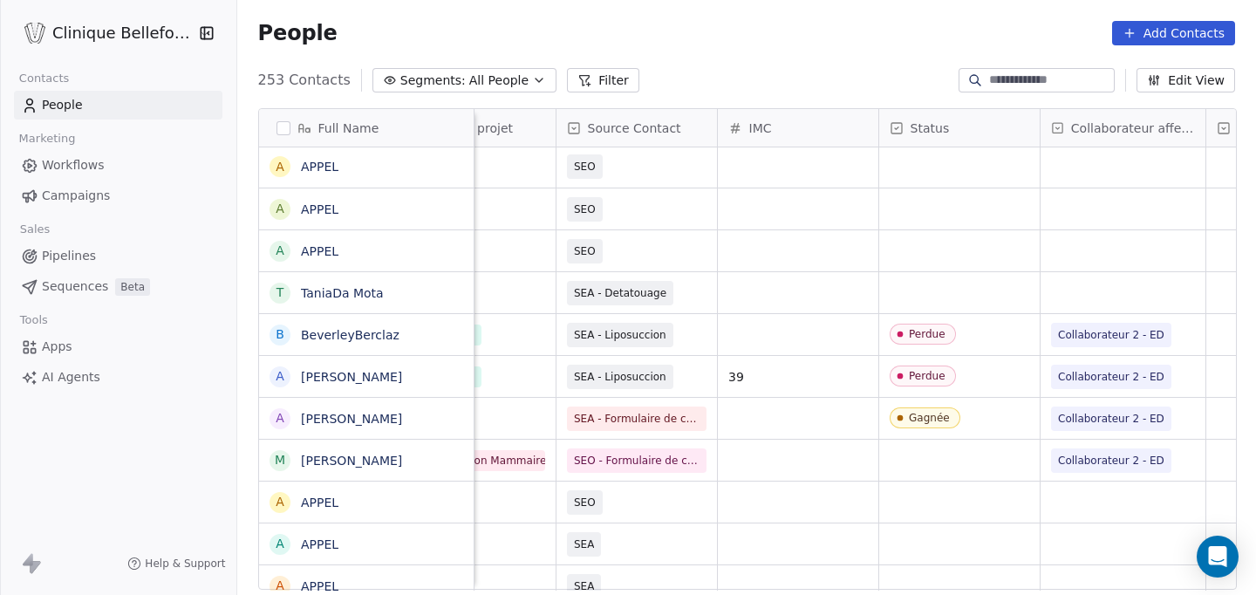
scroll to position [0, 0]
